Goal: Find specific page/section: Find specific page/section

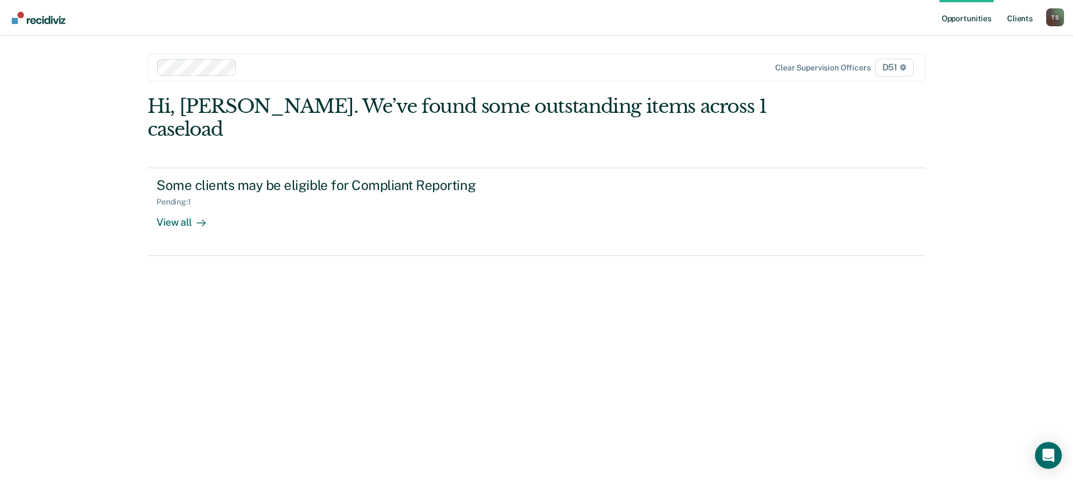
click at [1019, 18] on link "Client s" at bounding box center [1019, 18] width 30 height 36
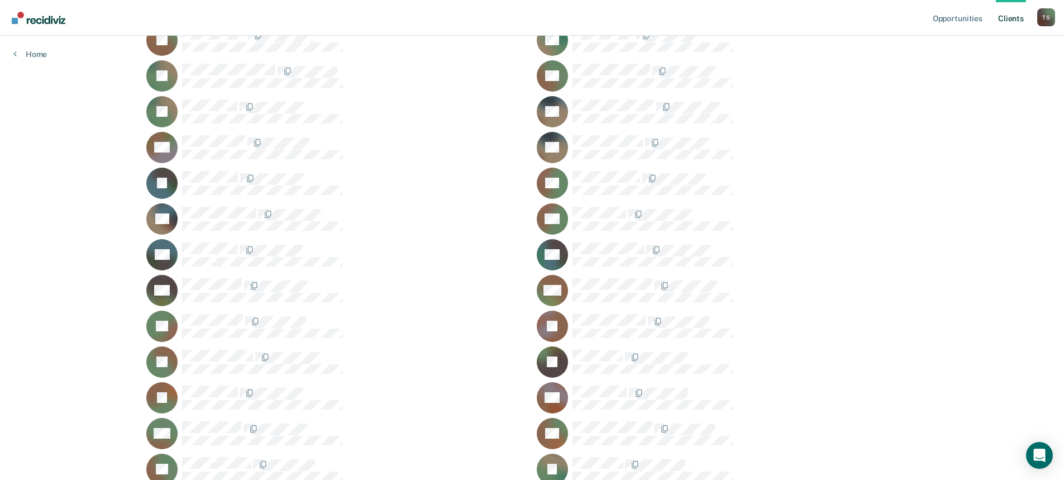
scroll to position [447, 0]
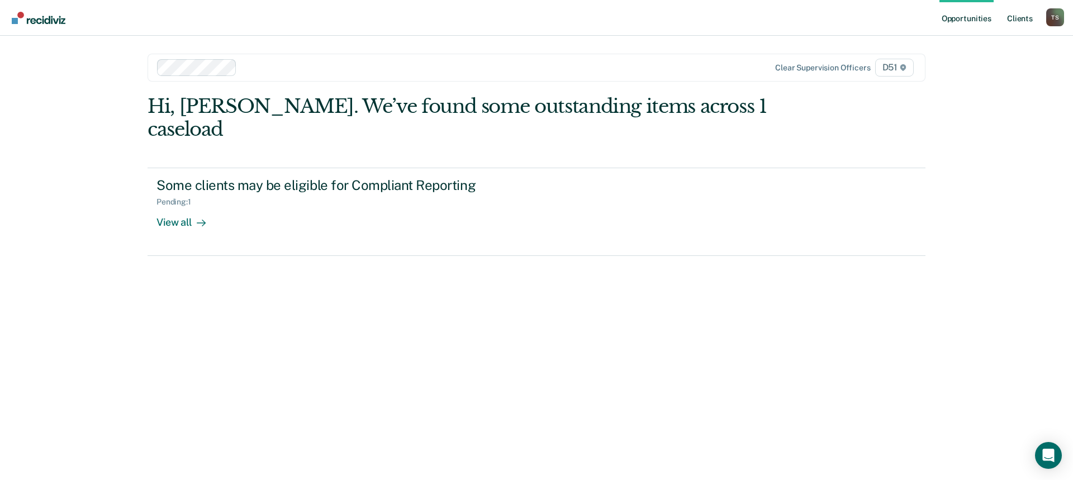
click at [1019, 15] on link "Client s" at bounding box center [1019, 18] width 30 height 36
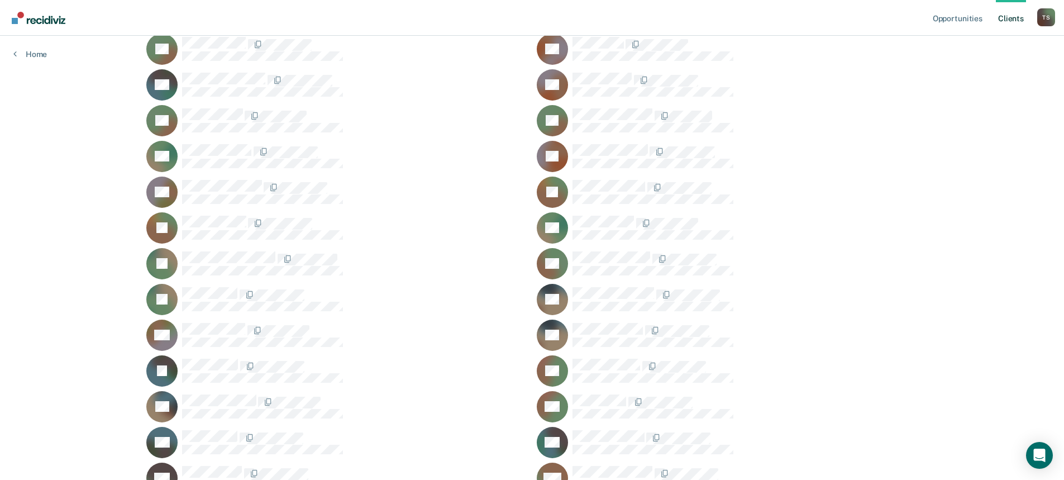
scroll to position [391, 0]
